Goal: Task Accomplishment & Management: Manage account settings

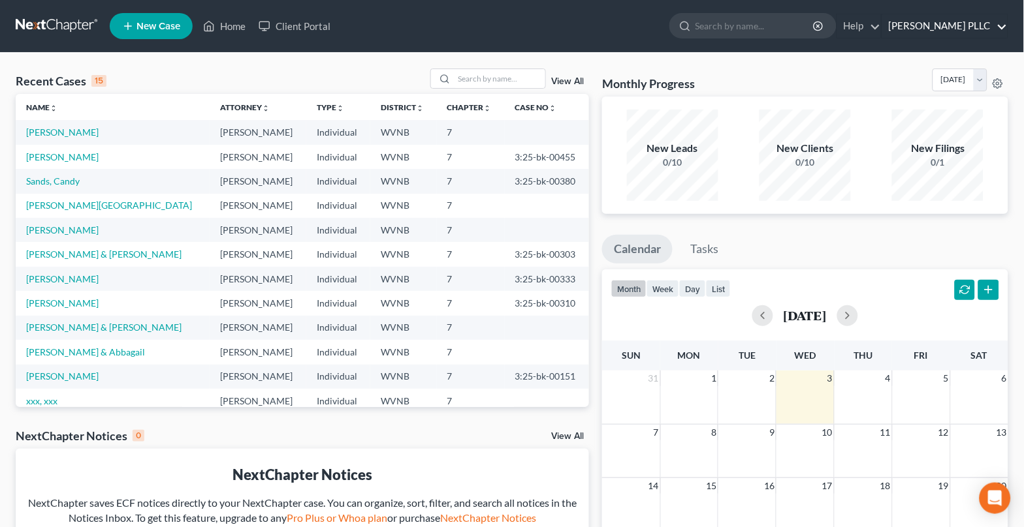
click at [963, 27] on link "[PERSON_NAME] PLLC" at bounding box center [944, 25] width 125 height 23
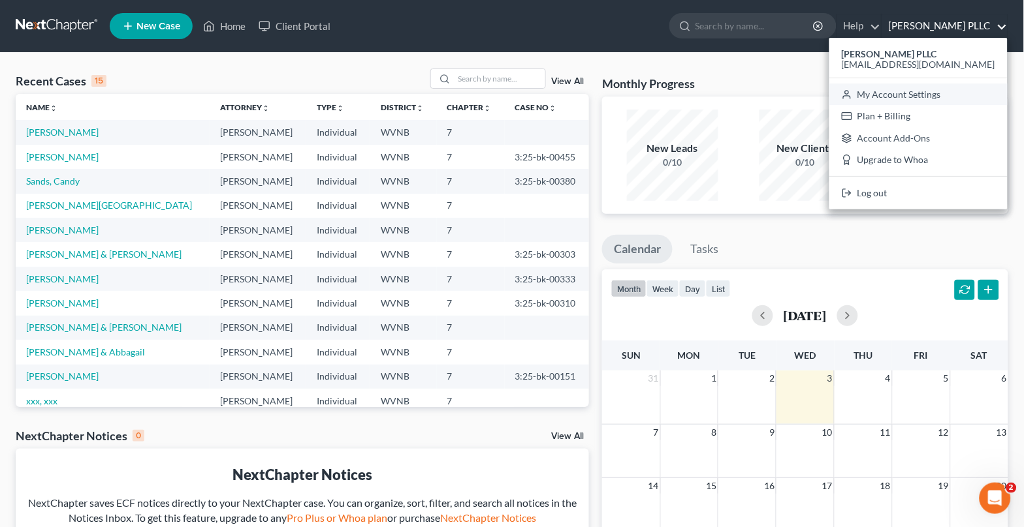
click at [921, 95] on link "My Account Settings" at bounding box center [918, 95] width 178 height 22
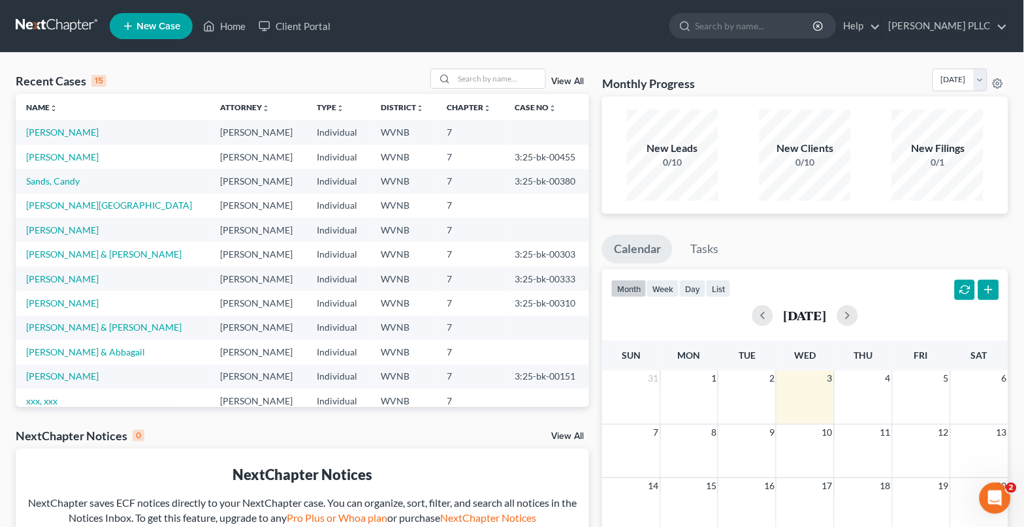
select select "24"
select select "51"
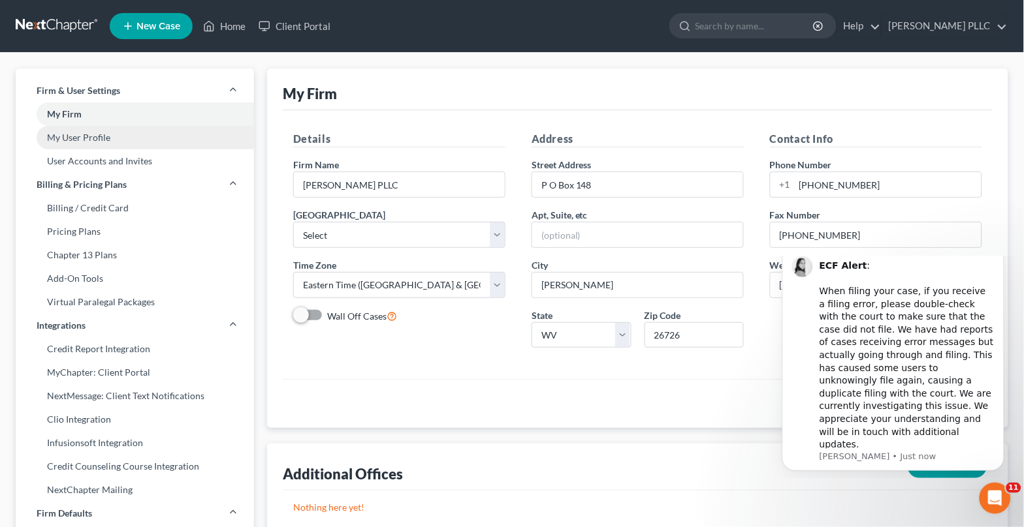
click at [141, 138] on link "My User Profile" at bounding box center [135, 137] width 238 height 23
select select "51"
select select "88"
select select "attorney"
select select "0"
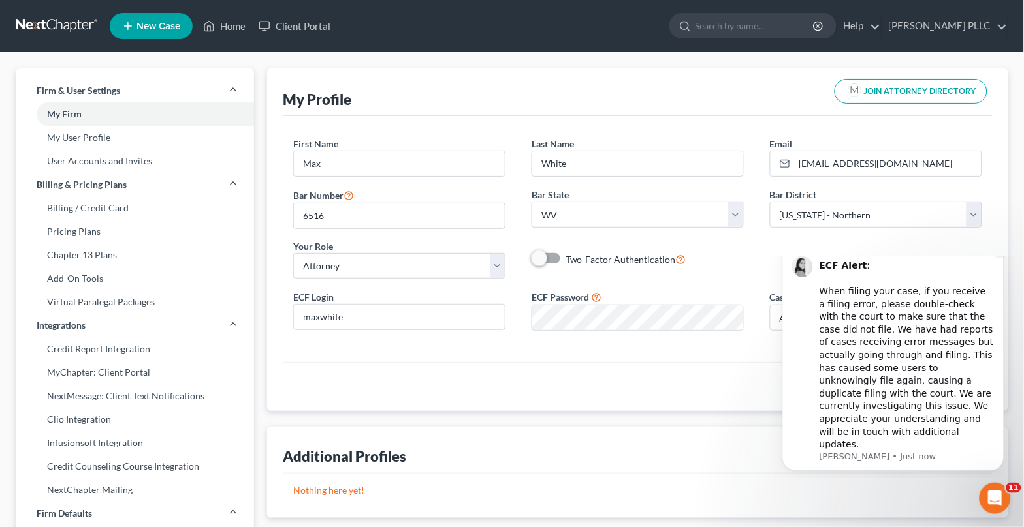
click at [1003, 257] on button "Dismiss notification" at bounding box center [999, 248] width 17 height 17
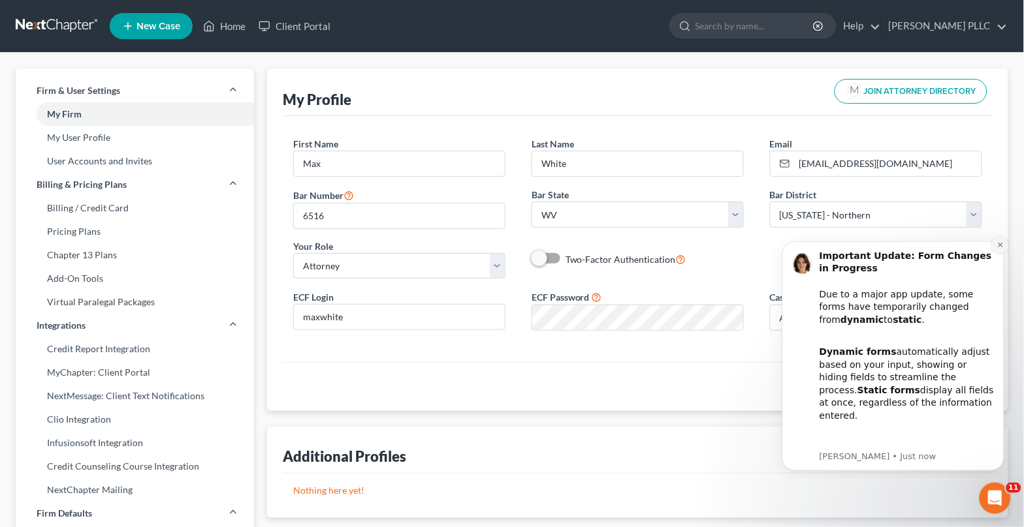
click at [1001, 245] on icon "Dismiss notification" at bounding box center [999, 244] width 7 height 7
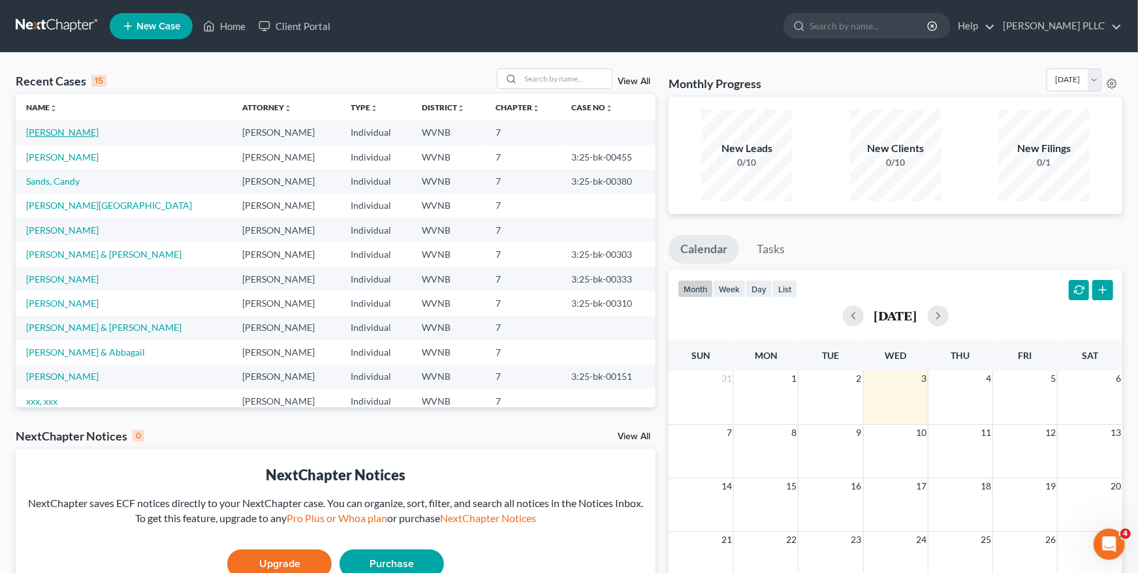
click at [56, 134] on link "[PERSON_NAME]" at bounding box center [62, 132] width 72 height 11
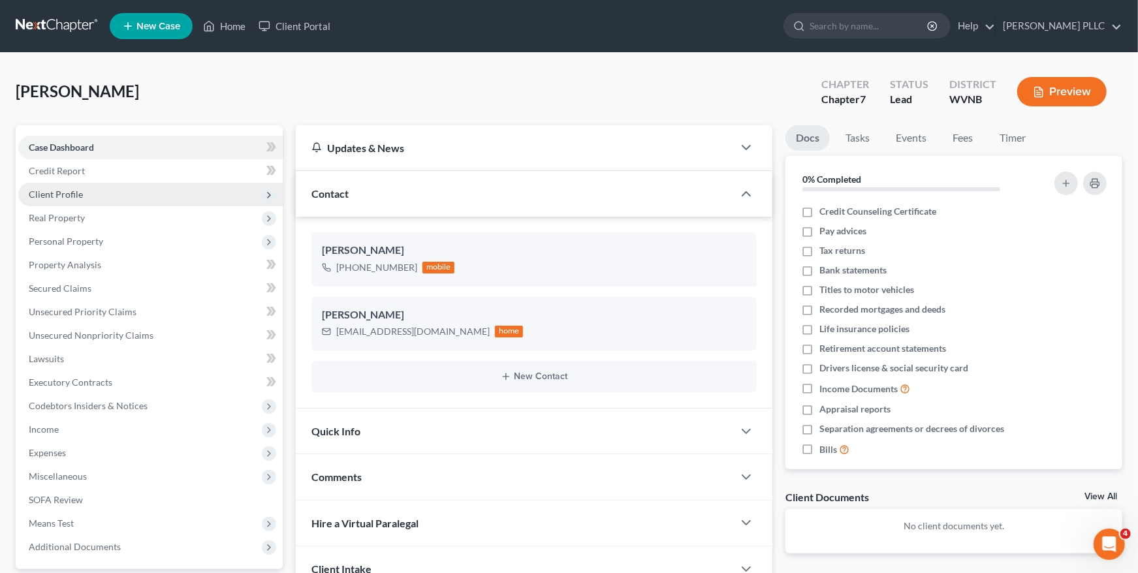
click at [117, 192] on span "Client Profile" at bounding box center [150, 194] width 264 height 23
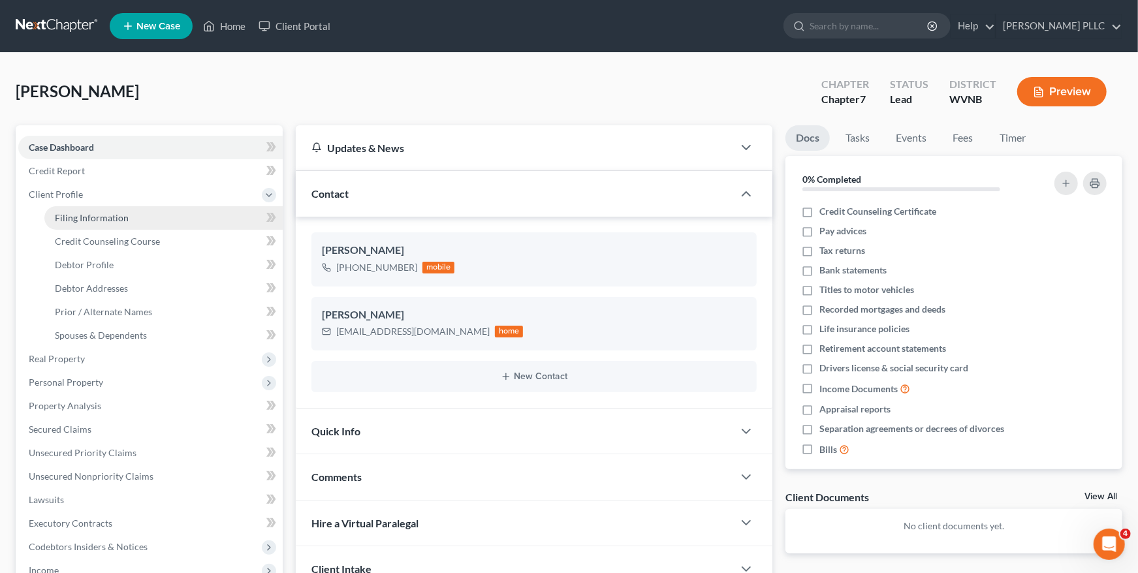
click at [134, 215] on link "Filing Information" at bounding box center [163, 217] width 238 height 23
select select "1"
select select "0"
select select "51"
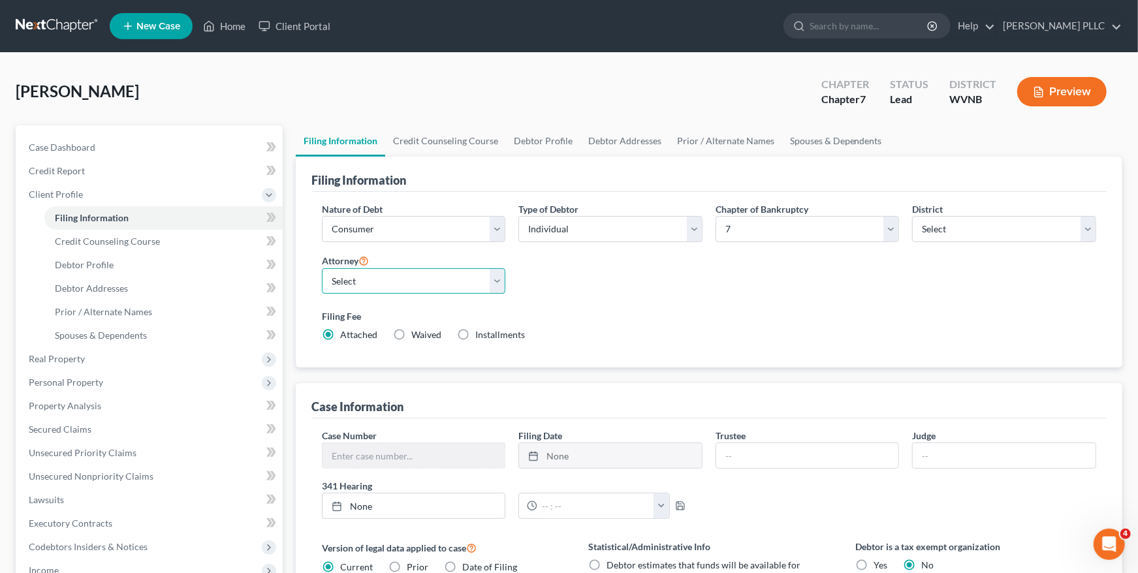
click at [494, 280] on select "Select [PERSON_NAME] - WVNB [PERSON_NAME] - WVNB" at bounding box center [414, 281] width 184 height 26
click at [496, 287] on select "Select [PERSON_NAME] - WVNB [PERSON_NAME] - WVNB" at bounding box center [414, 281] width 184 height 26
select select "0"
